Goal: Submit feedback/report problem: Provide input to the site owners about the experience or issues

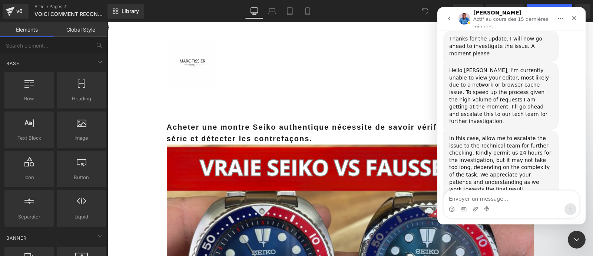
scroll to position [729, 0]
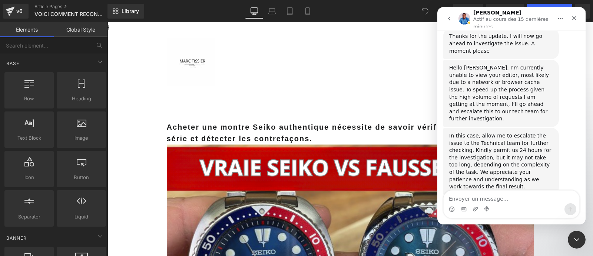
click at [419, 84] on div at bounding box center [296, 116] width 593 height 233
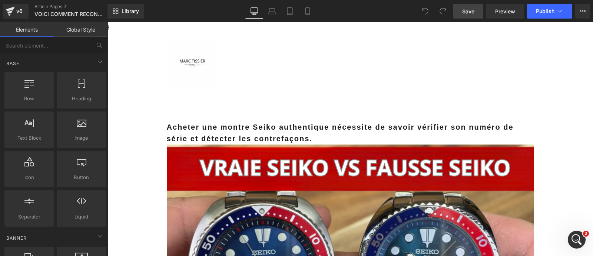
click at [463, 13] on span "Save" at bounding box center [469, 11] width 12 height 8
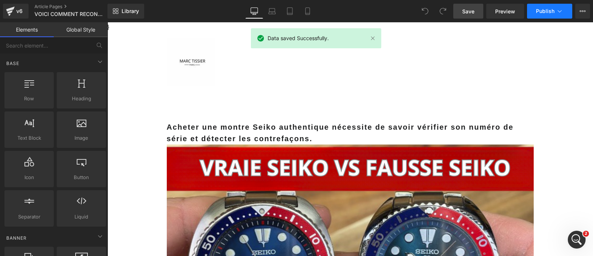
click at [543, 10] on span "Publish" at bounding box center [545, 11] width 19 height 6
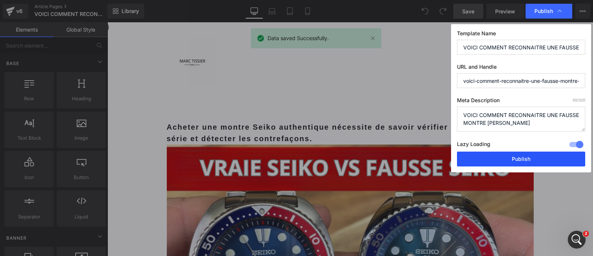
click at [490, 158] on button "Publish" at bounding box center [521, 158] width 128 height 15
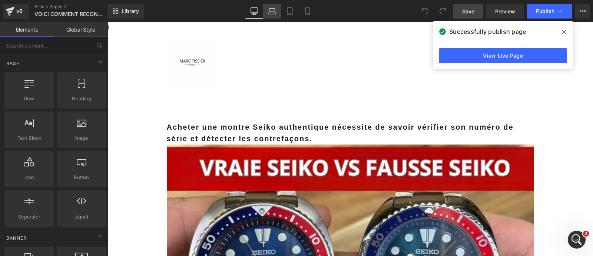
click at [275, 10] on icon at bounding box center [273, 10] width 6 height 3
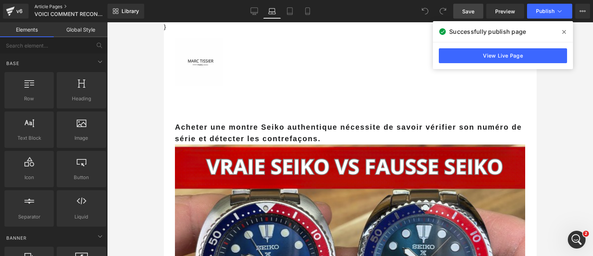
click at [63, 6] on link "Article Pages" at bounding box center [76, 7] width 85 height 6
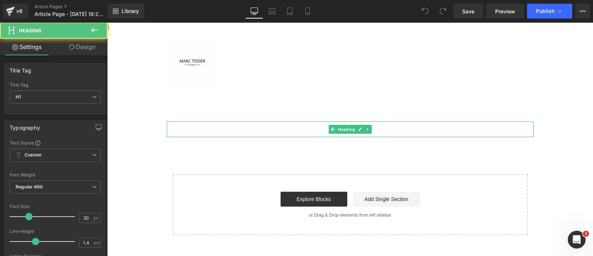
drag, startPoint x: 357, startPoint y: 135, endPoint x: 380, endPoint y: 131, distance: 23.4
click at [380, 131] on div "test Heading" at bounding box center [350, 129] width 367 height 16
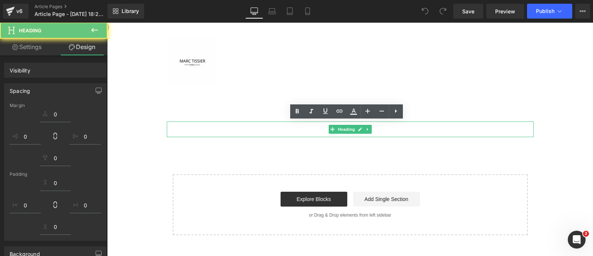
click at [380, 131] on h1 "test" at bounding box center [350, 129] width 367 height 16
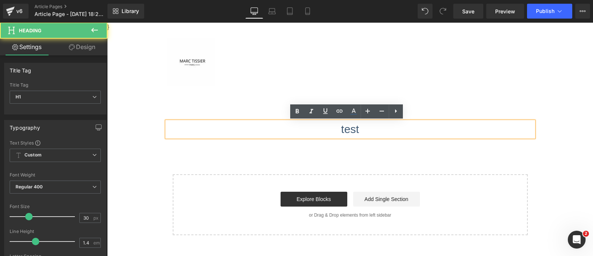
click at [380, 131] on h1 "test" at bounding box center [350, 129] width 367 height 16
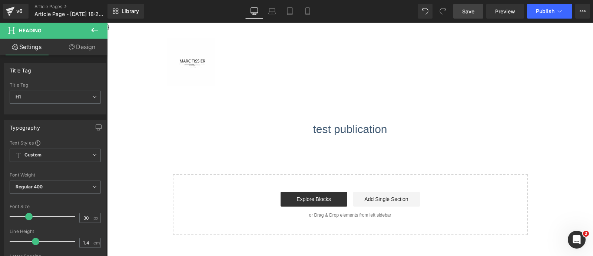
click at [468, 10] on span "Save" at bounding box center [469, 11] width 12 height 8
click at [555, 9] on button "Publish" at bounding box center [549, 11] width 45 height 15
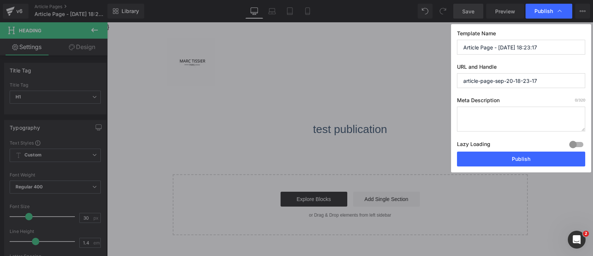
click at [504, 80] on input "article-page-sep-20-18-23-17" at bounding box center [521, 80] width 128 height 15
click at [483, 126] on textarea at bounding box center [521, 118] width 128 height 25
paste textarea "article-page-sep-20-18-23-17"
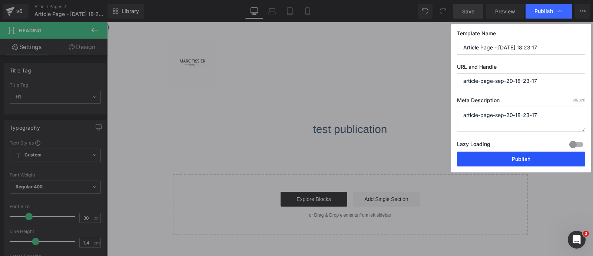
type textarea "article-page-sep-20-18-23-17"
click at [486, 162] on button "Publish" at bounding box center [521, 158] width 128 height 15
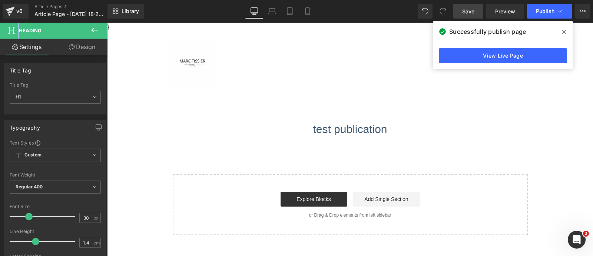
click at [332, 36] on div at bounding box center [316, 38] width 131 height 21
click at [478, 53] on link "View Live Page" at bounding box center [503, 55] width 128 height 15
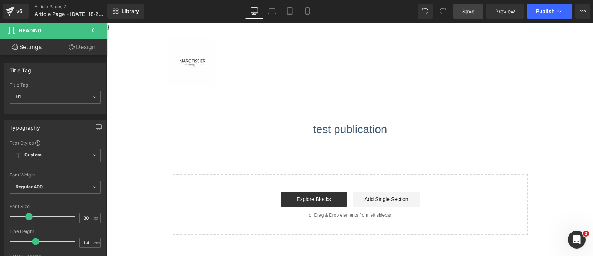
click at [464, 10] on span "Save" at bounding box center [469, 11] width 12 height 8
click at [556, 8] on button "Publish" at bounding box center [549, 11] width 45 height 15
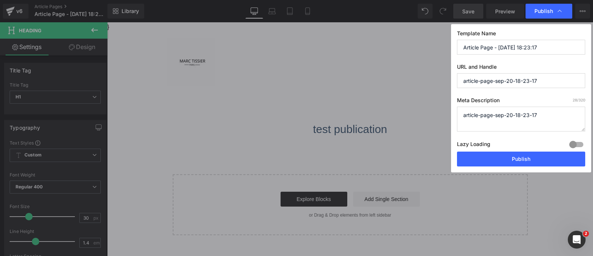
click at [495, 150] on div "Lazy Loading Build Upgrade plan to unlock" at bounding box center [521, 145] width 128 height 12
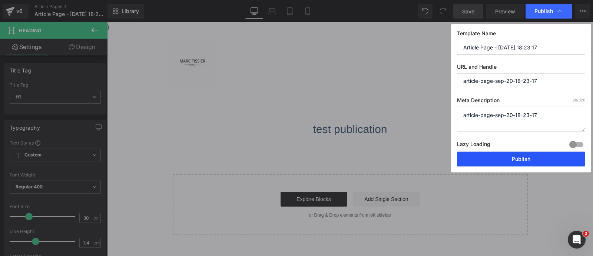
click at [495, 158] on button "Publish" at bounding box center [521, 158] width 128 height 15
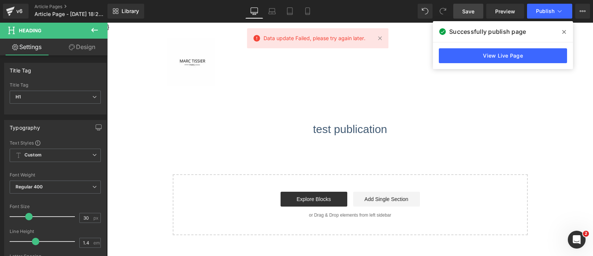
click at [316, 36] on span "Data update Failed, please try again later." at bounding box center [315, 38] width 102 height 8
copy div "Data update Failed, please try again later. Elements Global Style Base Row rows…"
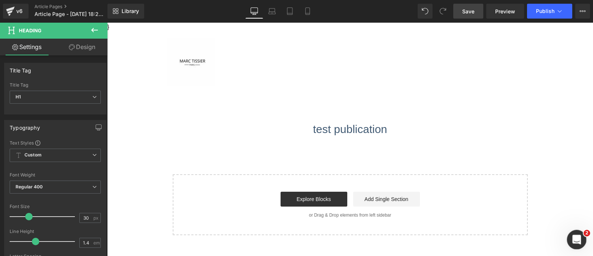
click at [573, 234] on icon "Ouvrir le Messenger Intercom" at bounding box center [576, 238] width 12 height 12
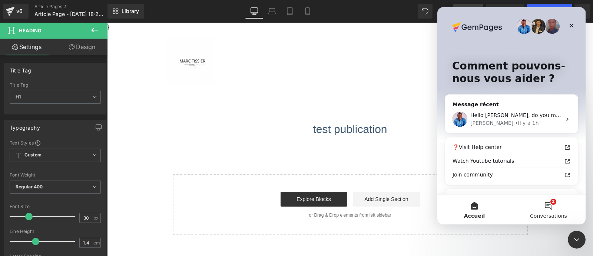
click at [554, 207] on button "2 Conversations" at bounding box center [549, 209] width 74 height 30
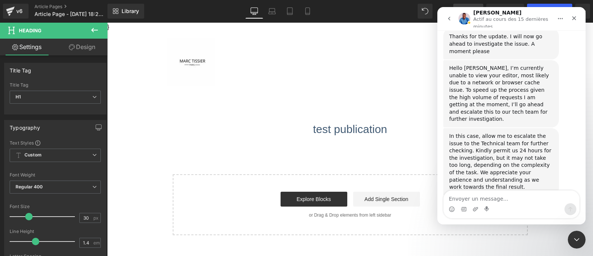
scroll to position [729, 0]
click at [503, 197] on textarea "Envoyer un message..." at bounding box center [512, 196] width 136 height 13
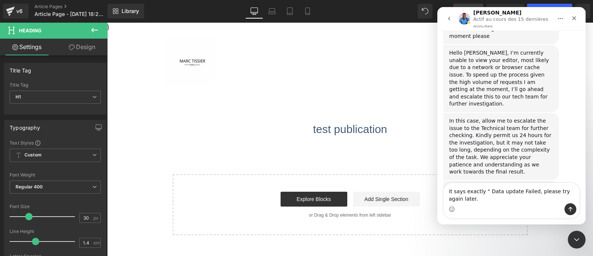
type textarea "it says exactly " Data update Failed, please try again later. ""
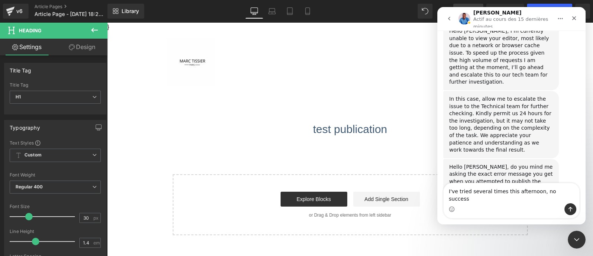
type textarea "I've tried several times this afternoon, no success."
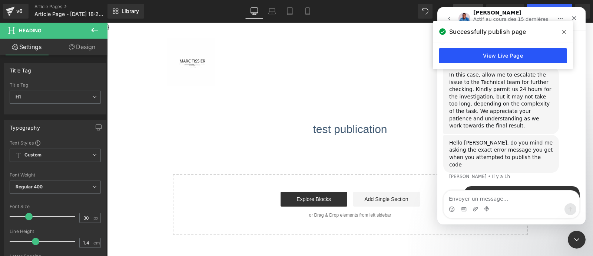
click at [483, 57] on link "View Live Page" at bounding box center [503, 55] width 128 height 15
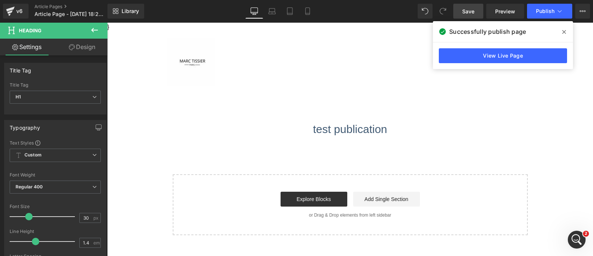
click at [564, 32] on icon at bounding box center [565, 32] width 4 height 4
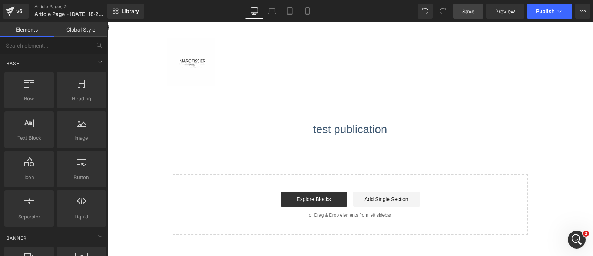
click at [242, 161] on div "test publication Heading Select your layout" at bounding box center [350, 177] width 367 height 113
